Goal: Navigation & Orientation: Go to known website

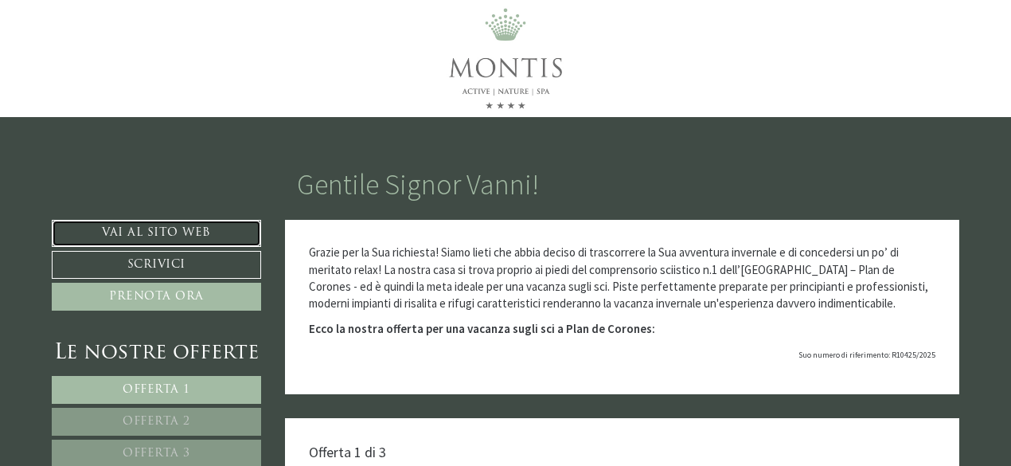
click at [234, 232] on link "Vai al sito web" at bounding box center [156, 233] width 209 height 27
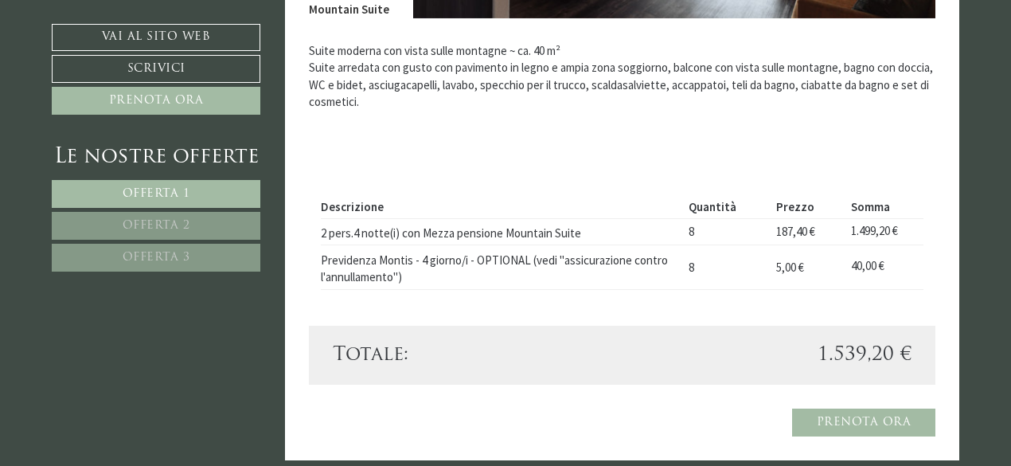
scroll to position [1035, 0]
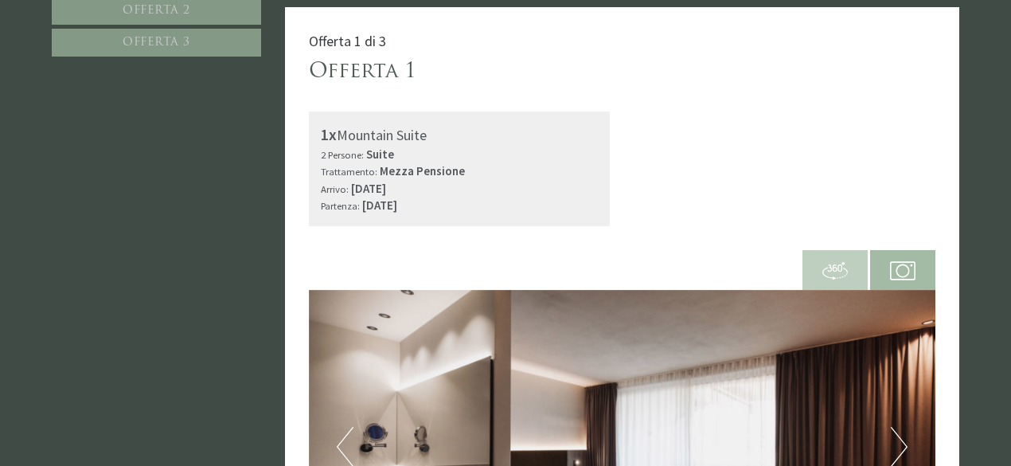
scroll to position [159, 0]
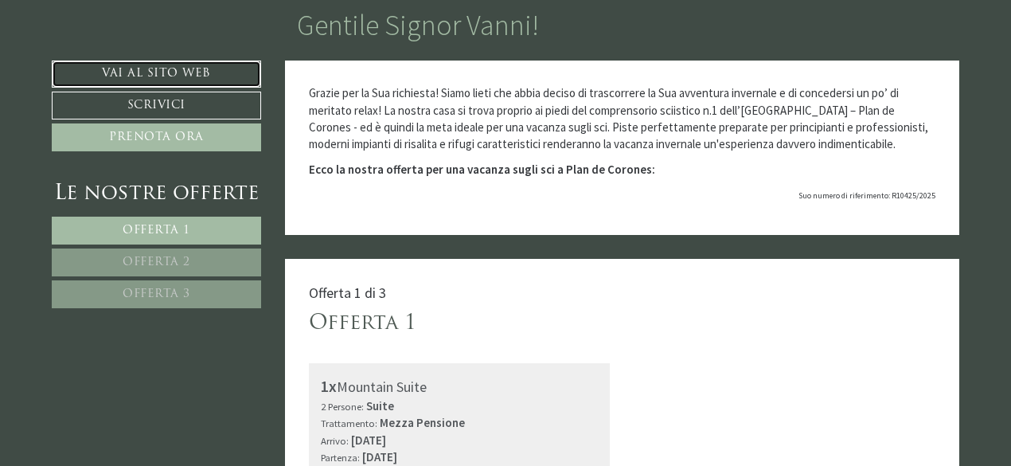
click at [205, 74] on link "Vai al sito web" at bounding box center [156, 73] width 209 height 27
